Goal: Task Accomplishment & Management: Manage account settings

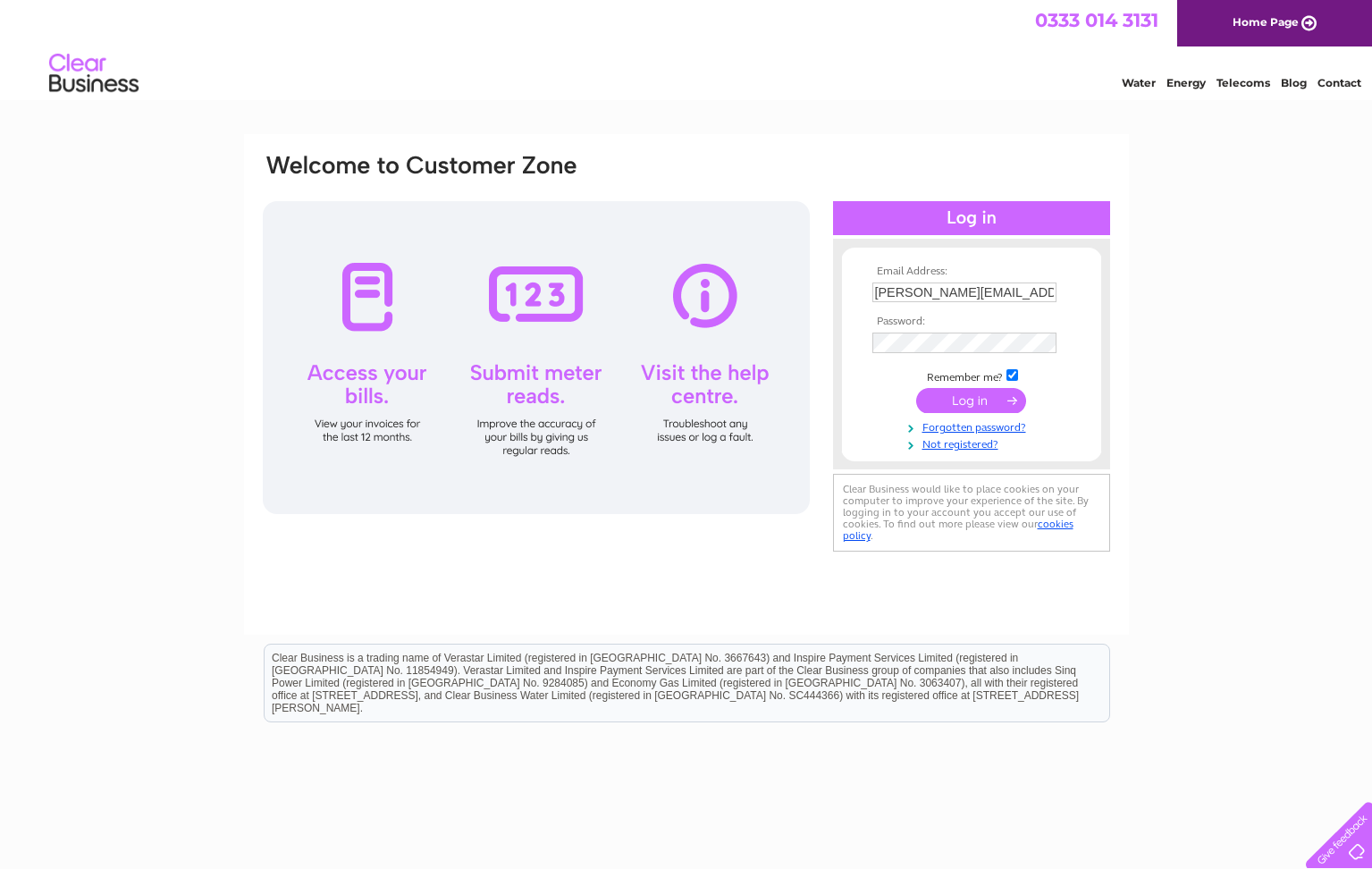
click at [966, 400] on input "submit" at bounding box center [971, 399] width 110 height 25
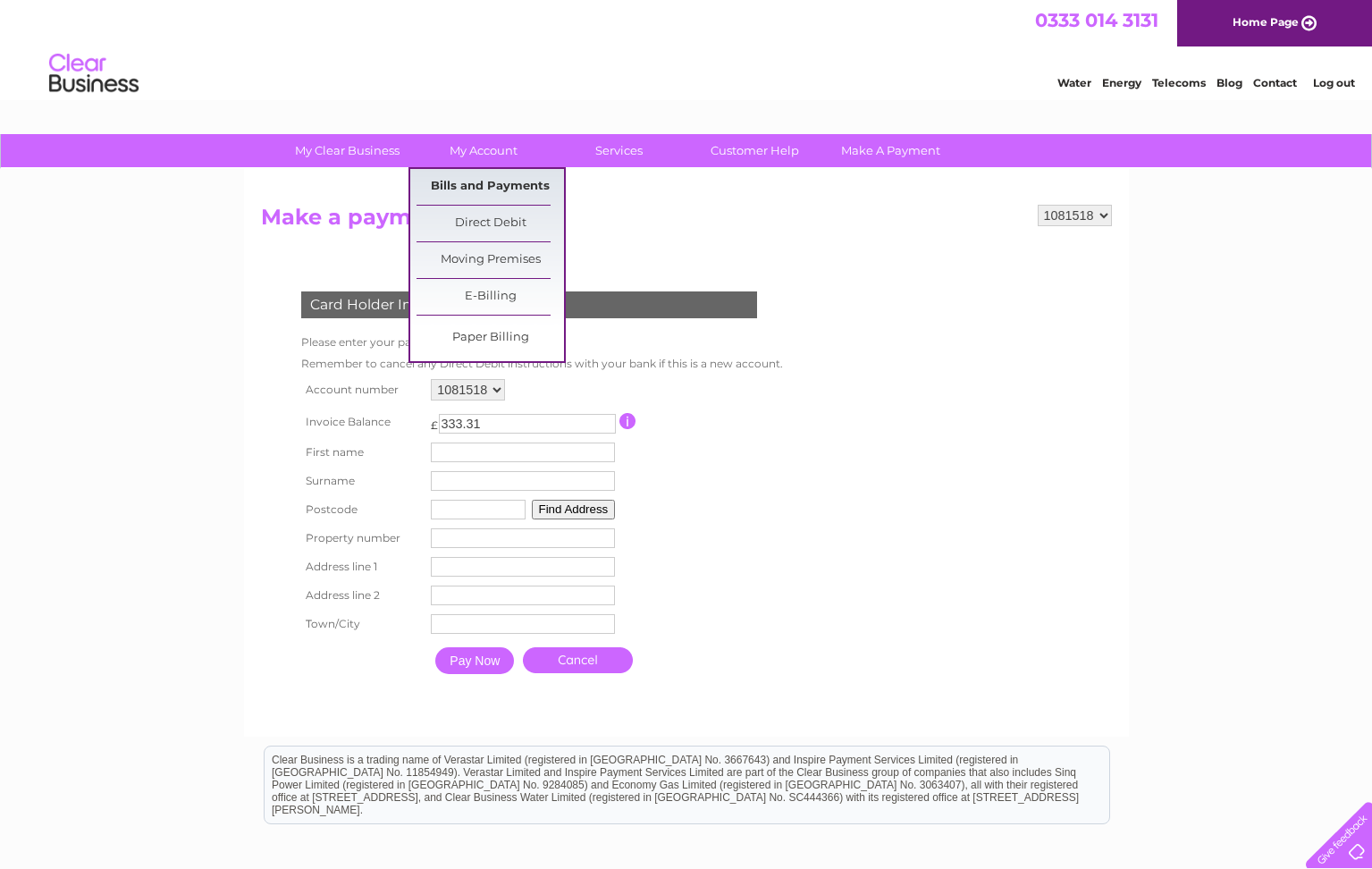
click at [491, 181] on link "Bills and Payments" at bounding box center [490, 186] width 148 height 36
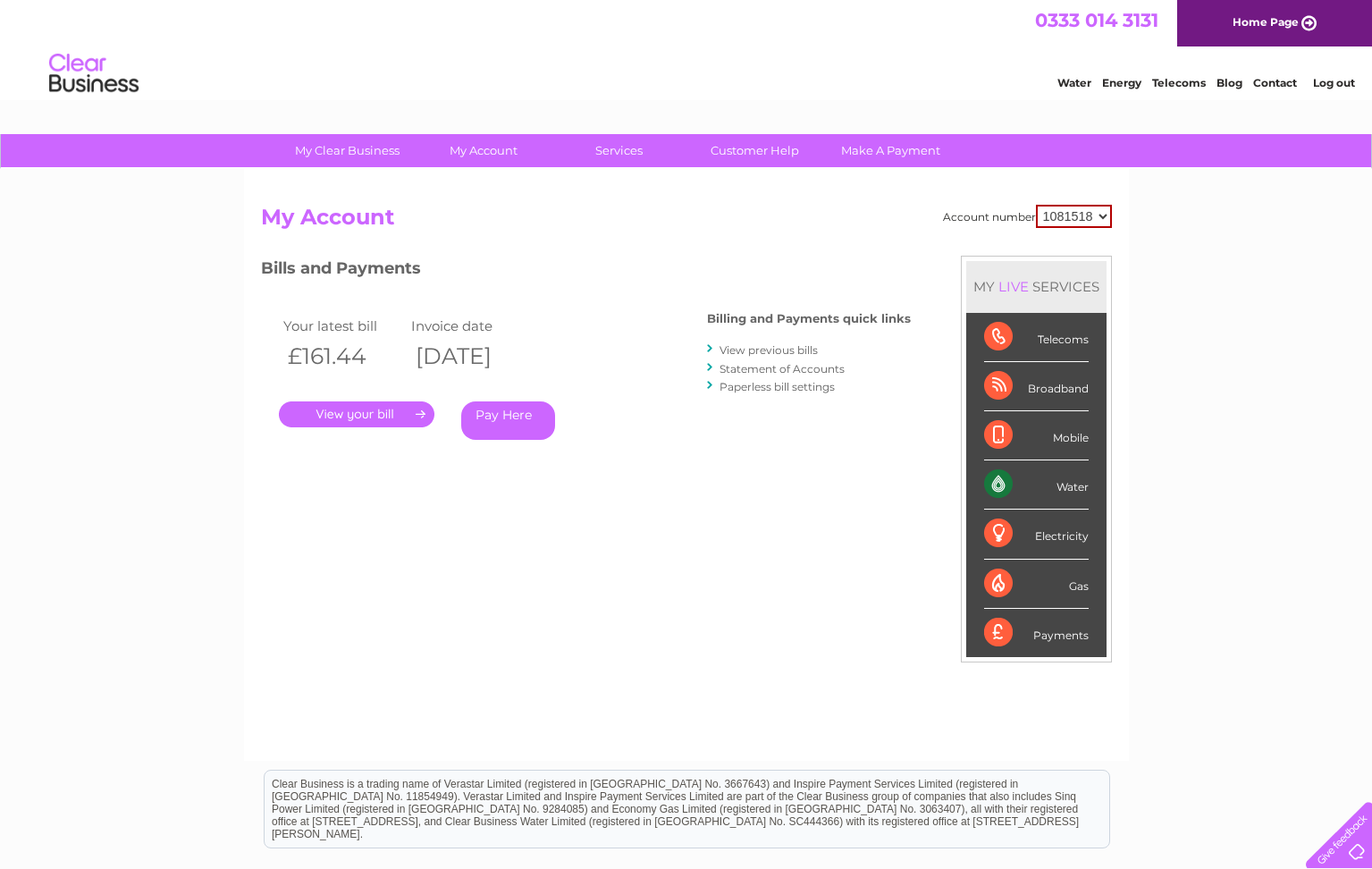
click at [765, 351] on link "View previous bills" at bounding box center [769, 349] width 98 height 14
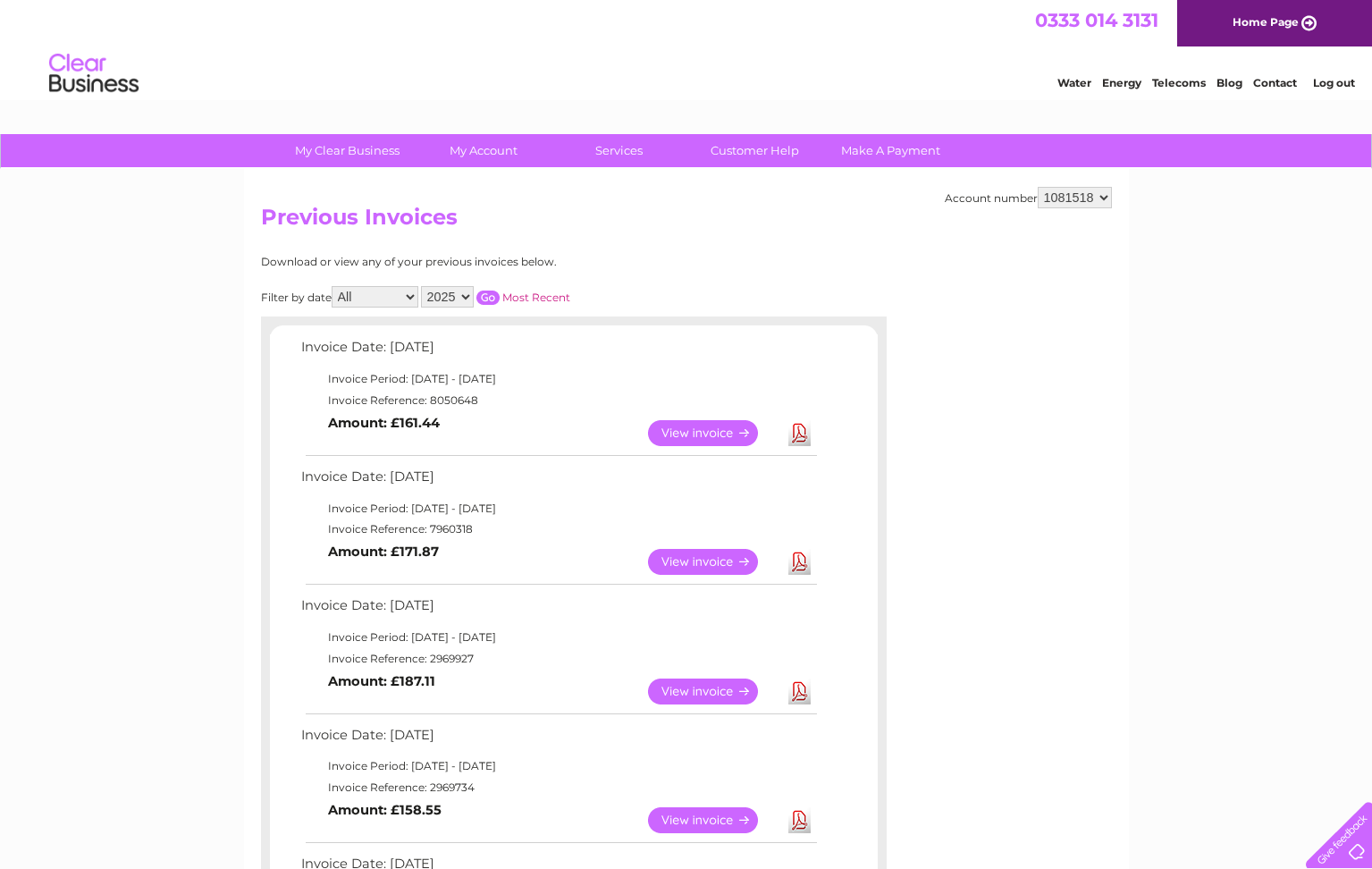
click at [539, 297] on link "Most Recent" at bounding box center [536, 297] width 68 height 14
